Goal: Task Accomplishment & Management: Manage account settings

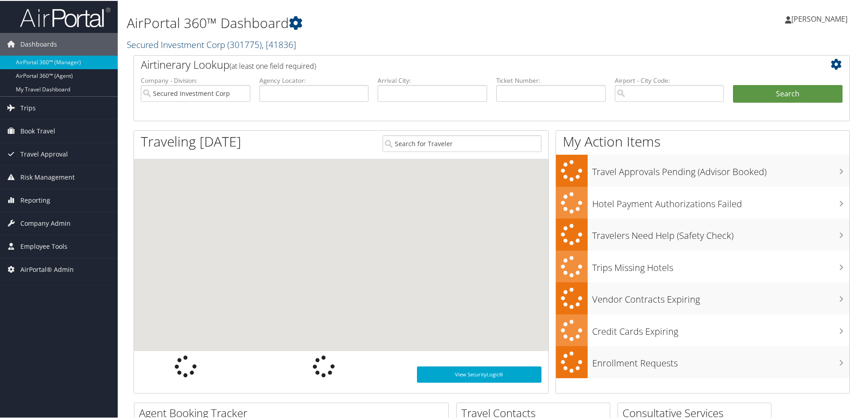
click at [167, 44] on link "Secured Investment Corp ( 301775 ) , [ 41836 ]" at bounding box center [211, 44] width 169 height 12
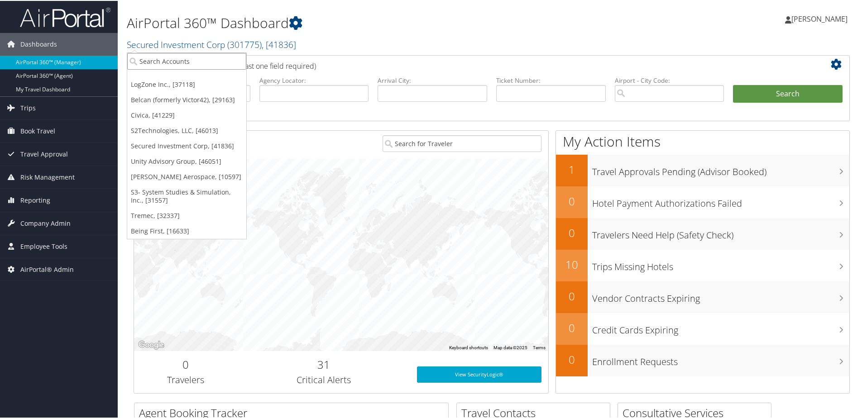
click at [171, 59] on input "search" at bounding box center [186, 60] width 119 height 17
type input "SKidmore"
click at [194, 76] on div "Skidmore College (301685), [26705]" at bounding box center [196, 77] width 149 height 8
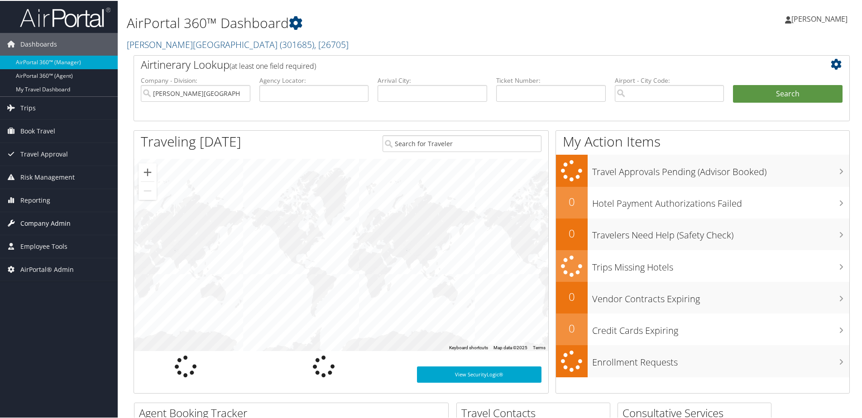
click at [40, 219] on span "Company Admin" at bounding box center [45, 222] width 50 height 23
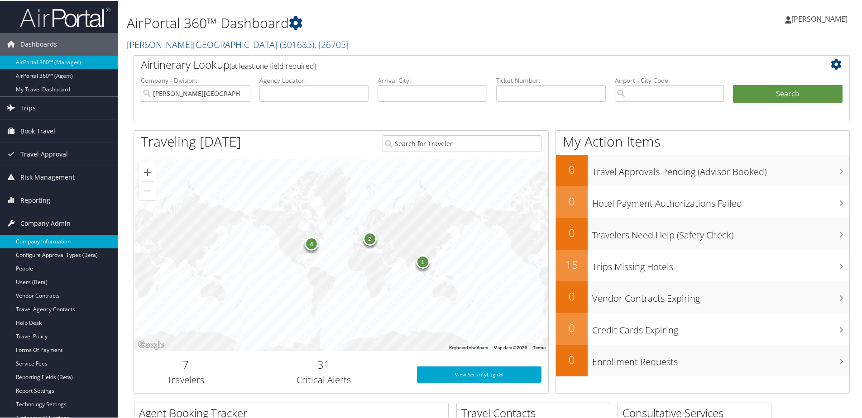
click at [37, 235] on link "Company Information" at bounding box center [59, 241] width 118 height 14
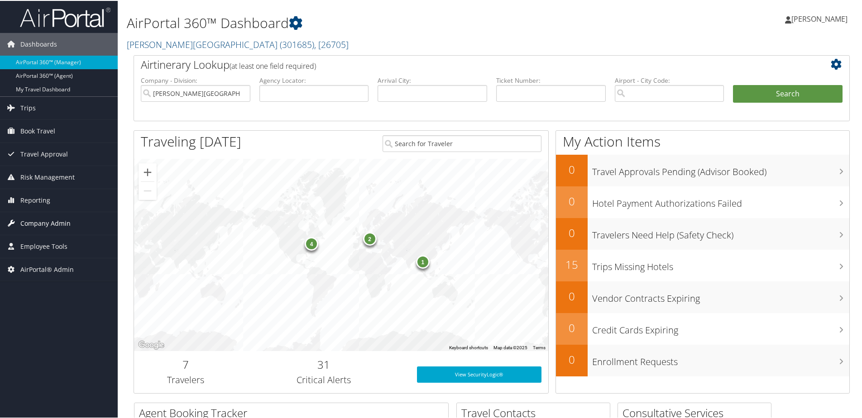
click at [38, 219] on span "Company Admin" at bounding box center [45, 222] width 50 height 23
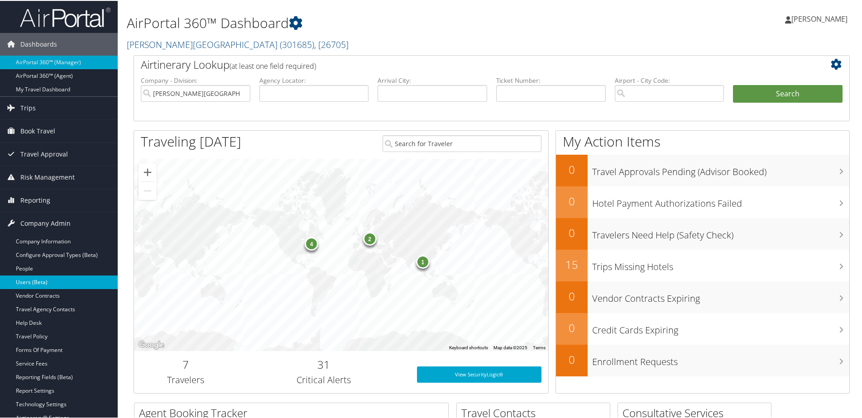
click at [26, 282] on link "Users (Beta)" at bounding box center [59, 282] width 118 height 14
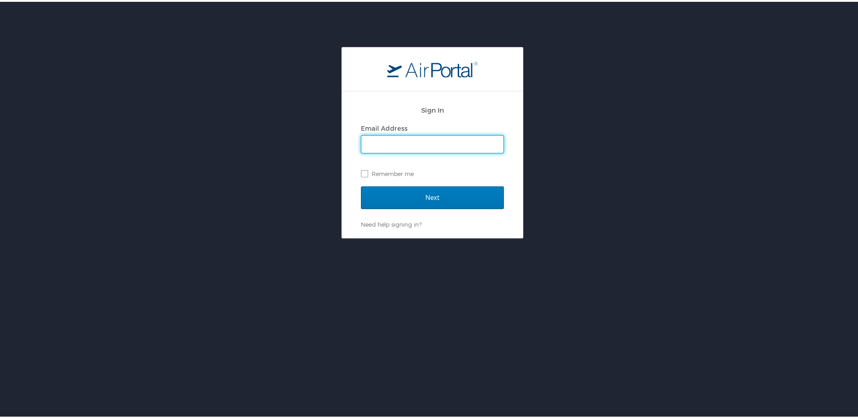
click at [392, 145] on input "Email Address" at bounding box center [433, 142] width 142 height 17
type input "[PERSON_NAME][EMAIL_ADDRESS][PERSON_NAME][DOMAIN_NAME]"
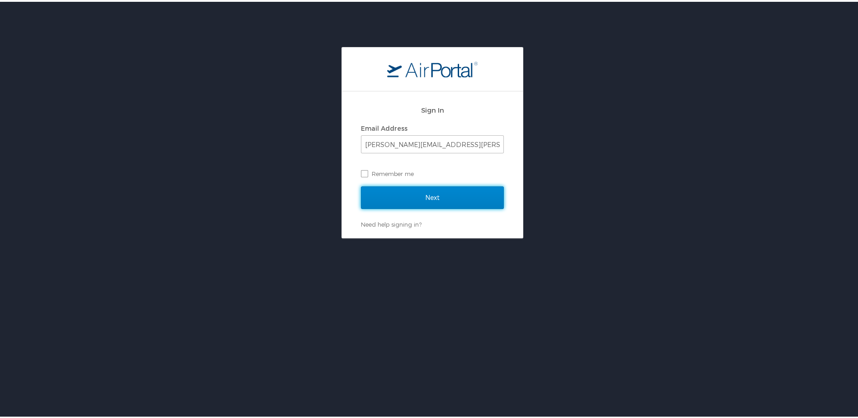
click at [425, 199] on input "Next" at bounding box center [432, 196] width 143 height 23
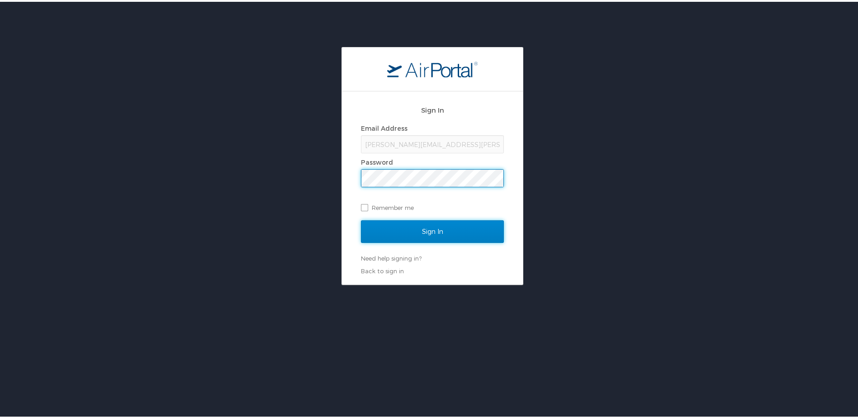
click at [417, 237] on input "Sign In" at bounding box center [432, 230] width 143 height 23
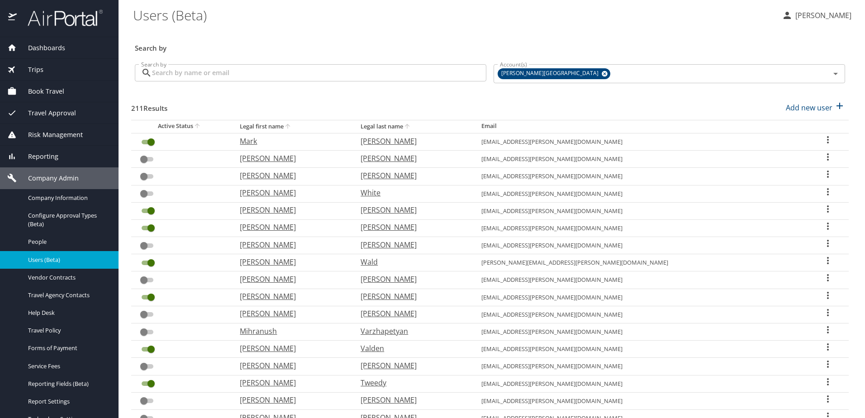
click at [178, 69] on input "Search by" at bounding box center [319, 72] width 334 height 17
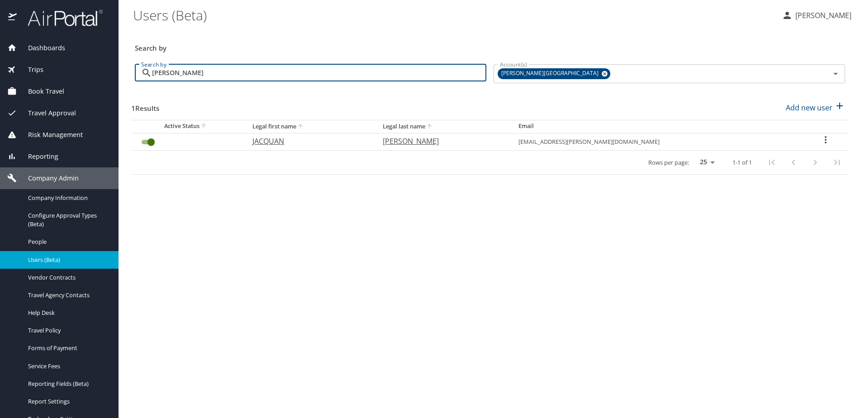
type input "Thompson"
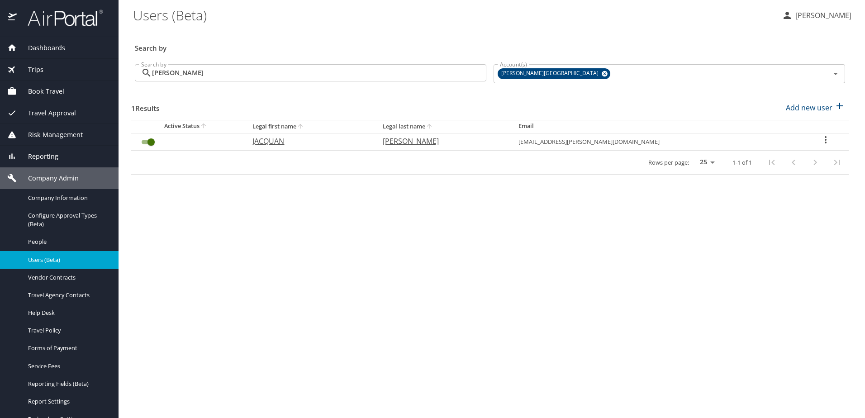
click at [823, 139] on icon "User Search Table" at bounding box center [825, 139] width 11 height 11
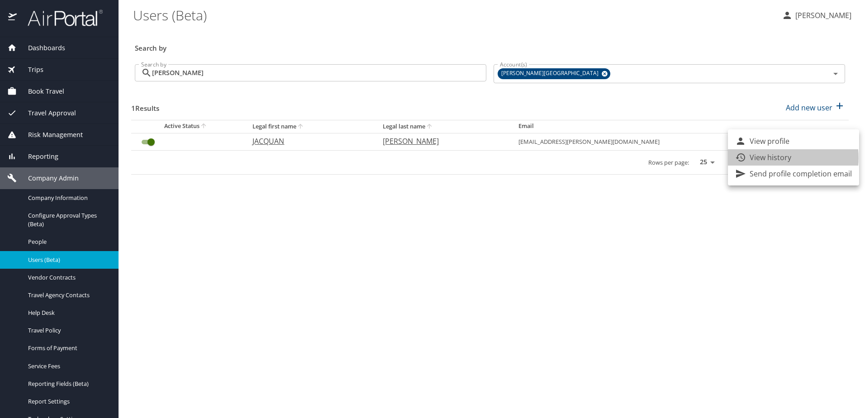
click at [773, 158] on p "View history" at bounding box center [771, 157] width 42 height 11
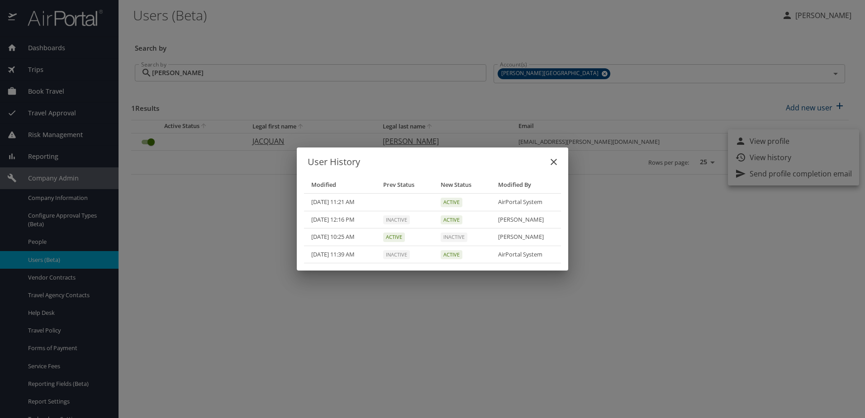
click at [554, 160] on icon "close" at bounding box center [553, 162] width 11 height 11
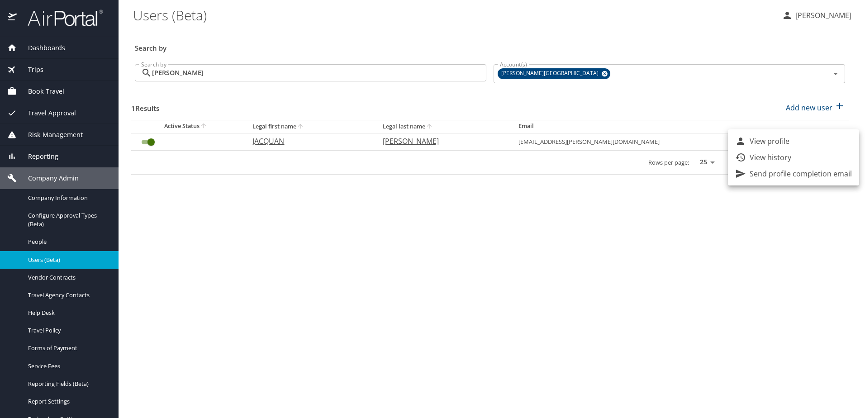
click at [621, 192] on div at bounding box center [432, 209] width 865 height 418
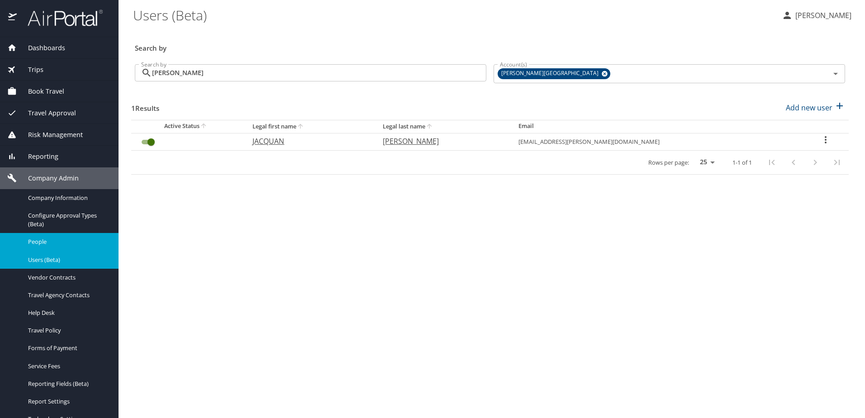
click at [37, 240] on span "People" at bounding box center [68, 242] width 80 height 9
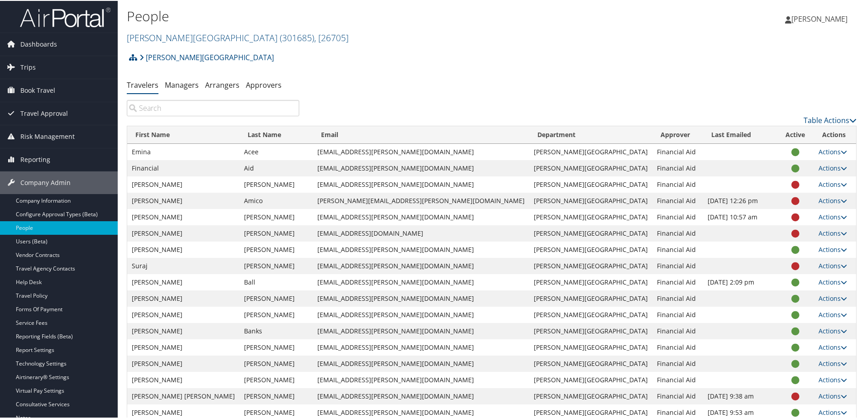
click at [182, 109] on input "search" at bounding box center [213, 107] width 172 height 16
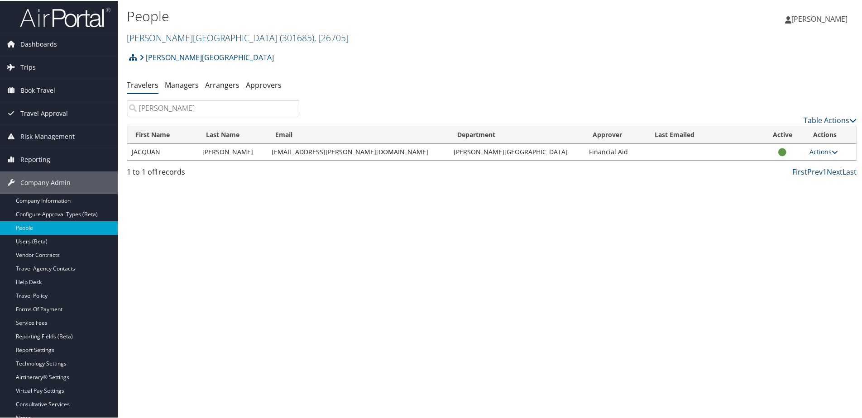
type input "[PERSON_NAME]"
click at [822, 153] on link "Actions" at bounding box center [823, 151] width 29 height 9
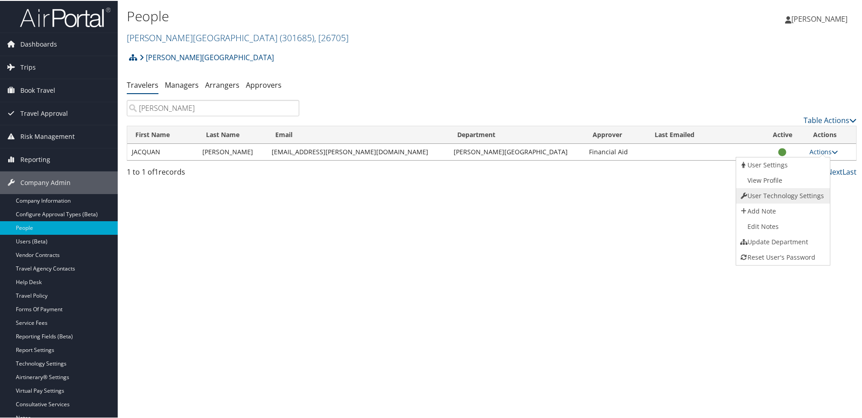
click at [797, 193] on link "User Technology Settings" at bounding box center [782, 194] width 92 height 15
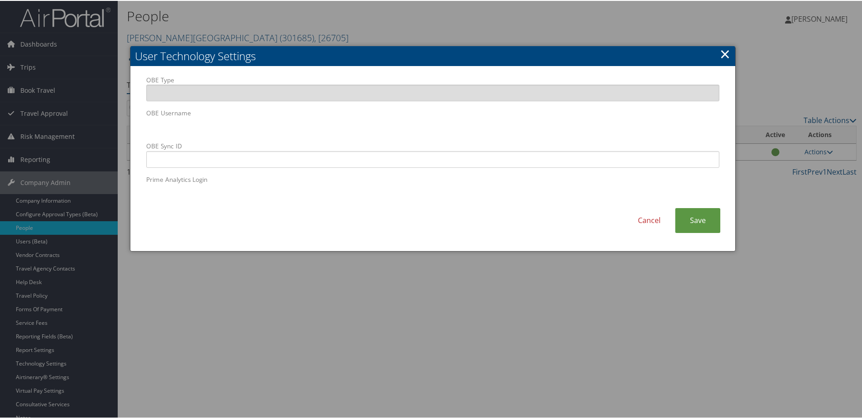
click at [142, 120] on div "OBE Type OBE Username OBE Sync ID Prime Analytics Login" at bounding box center [432, 141] width 587 height 133
click at [349, 160] on input "OBE Sync ID" at bounding box center [432, 158] width 573 height 17
paste input "[EMAIL_ADDRESS][PERSON_NAME][DOMAIN_NAME]"
type input "[EMAIL_ADDRESS][PERSON_NAME][DOMAIN_NAME]"
click at [714, 221] on link "Save" at bounding box center [697, 219] width 45 height 25
